Goal: Download file/media

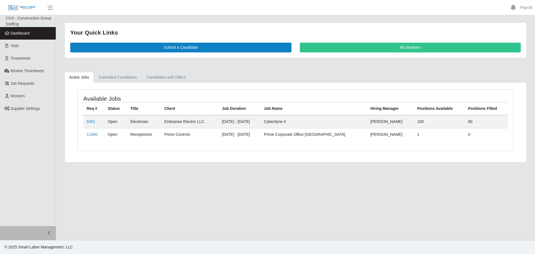
click at [10, 60] on link "Timesheets" at bounding box center [28, 58] width 56 height 13
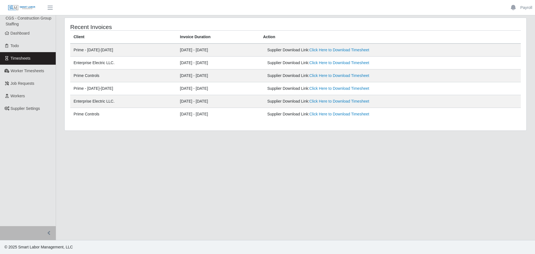
click at [86, 74] on td "Prime Controls" at bounding box center [123, 75] width 106 height 13
click at [369, 78] on link "Click Here to Download Timesheet" at bounding box center [339, 75] width 60 height 4
